Goal: Find specific page/section: Find specific page/section

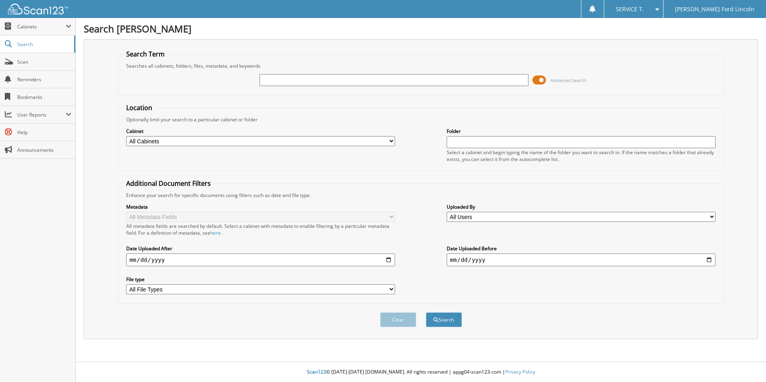
click at [283, 80] on input "text" at bounding box center [393, 80] width 269 height 12
type input "284010"
click at [437, 318] on span "submit" at bounding box center [435, 320] width 5 height 5
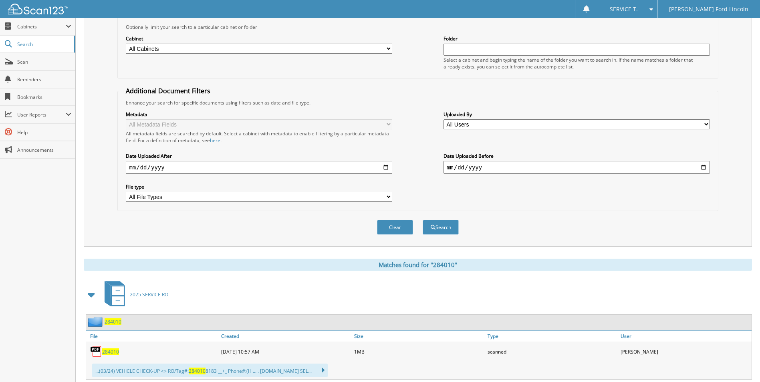
scroll to position [200, 0]
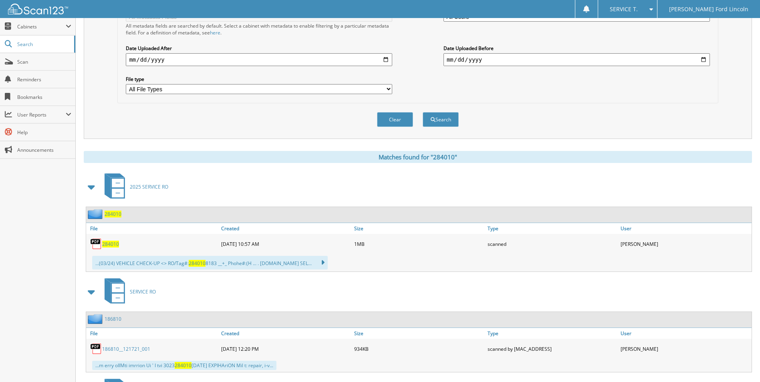
click at [109, 243] on span "284010" at bounding box center [110, 244] width 17 height 7
